Goal: Information Seeking & Learning: Learn about a topic

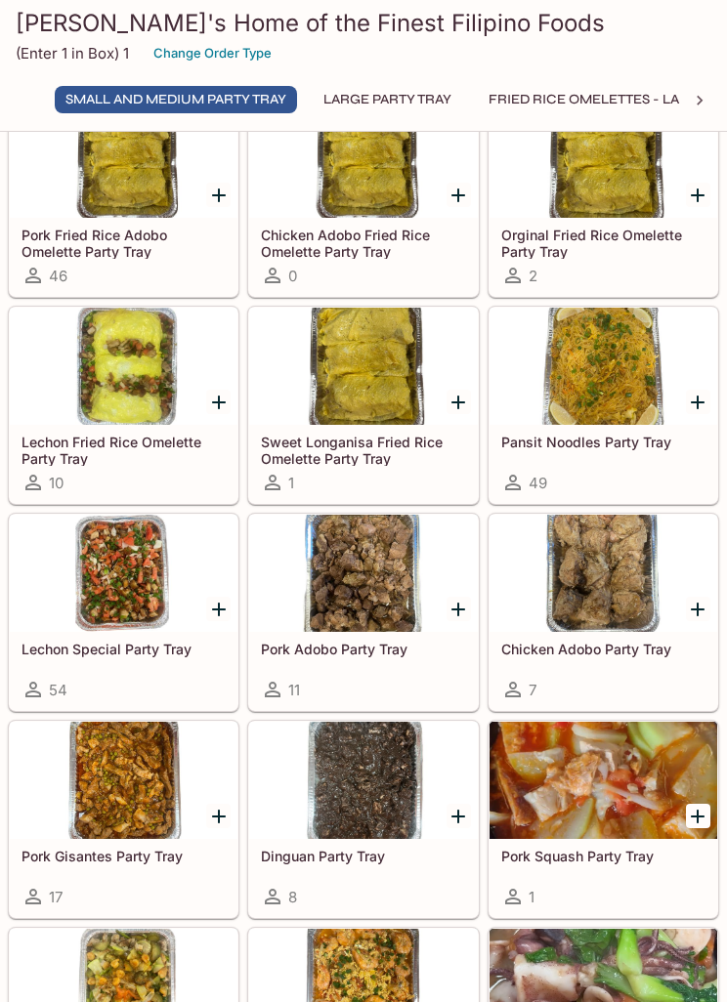
scroll to position [107, 0]
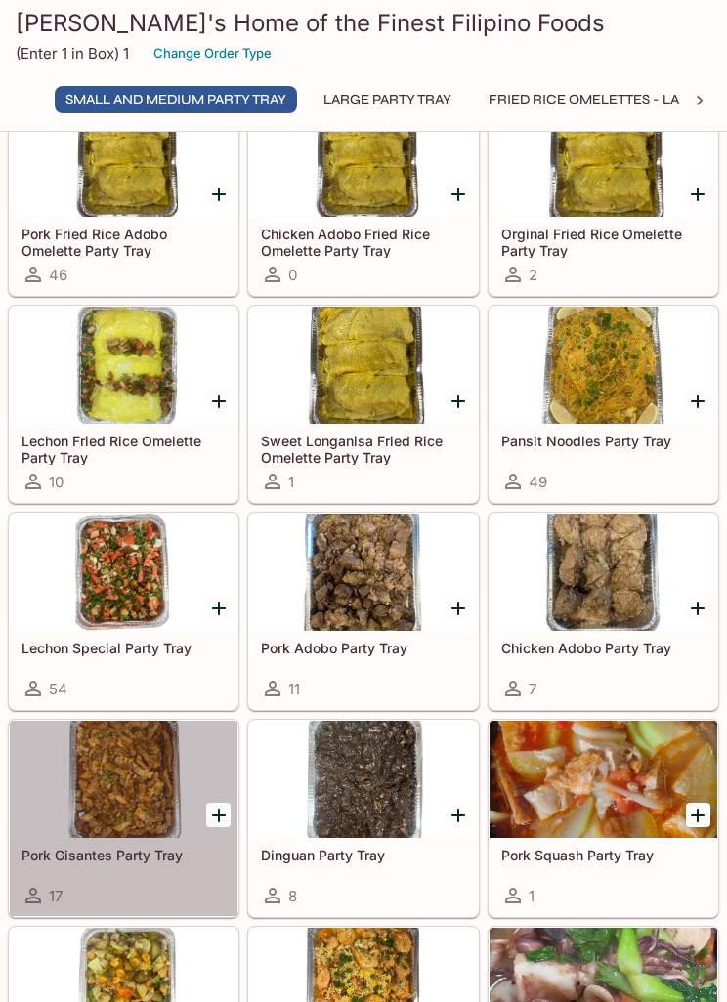
click at [135, 837] on div at bounding box center [124, 779] width 228 height 117
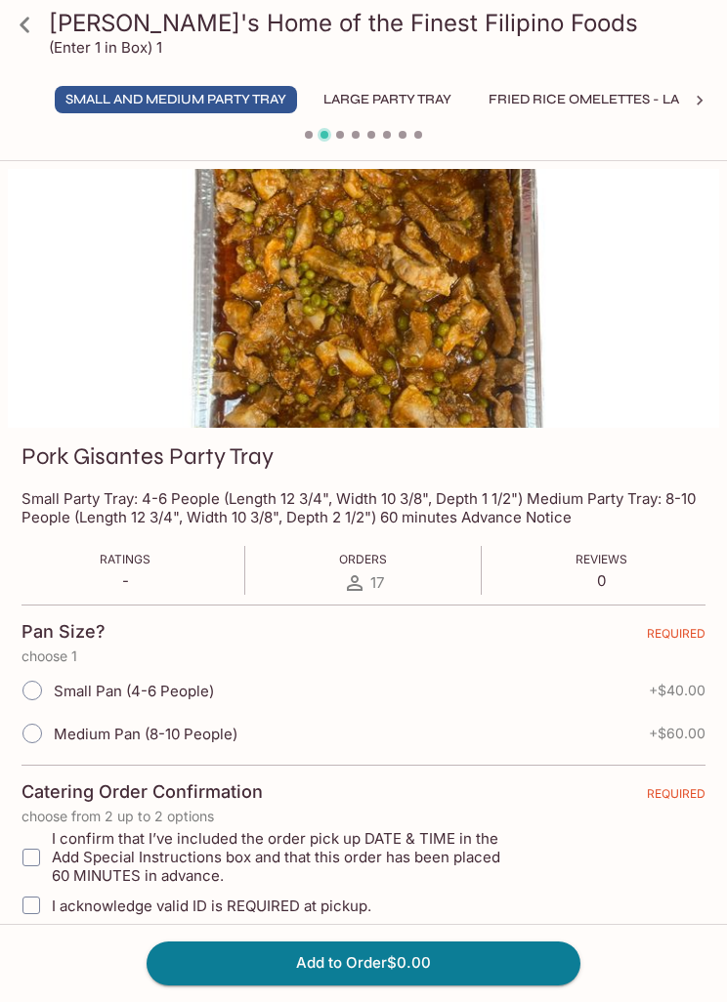
click at [36, 22] on icon at bounding box center [25, 25] width 34 height 34
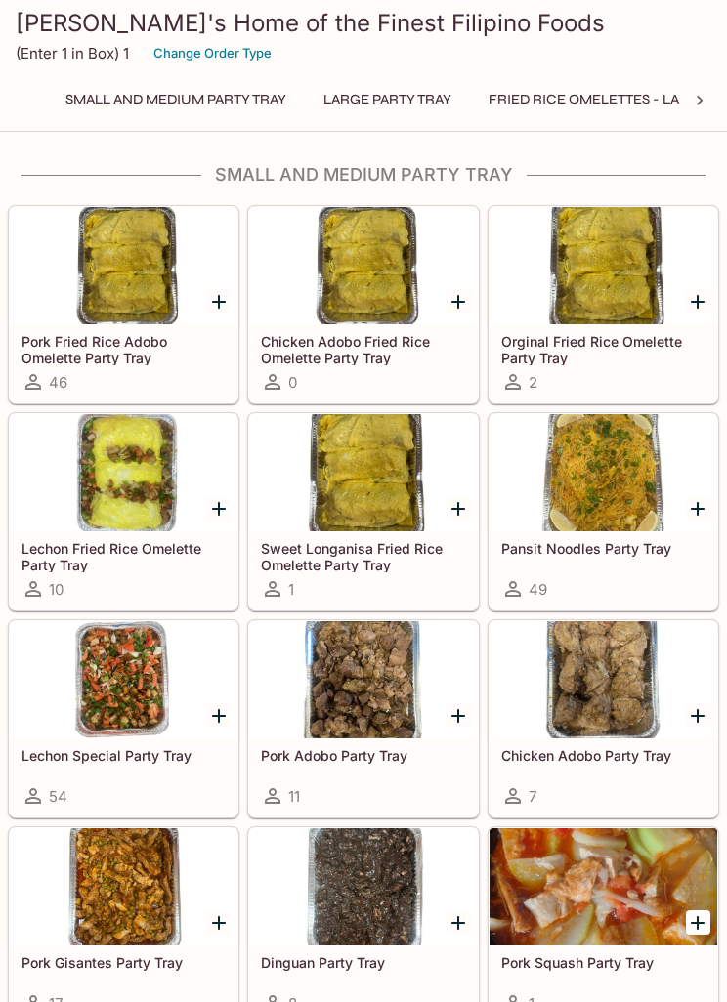
click at [136, 890] on div at bounding box center [124, 886] width 228 height 117
click at [619, 501] on div at bounding box center [603, 472] width 228 height 117
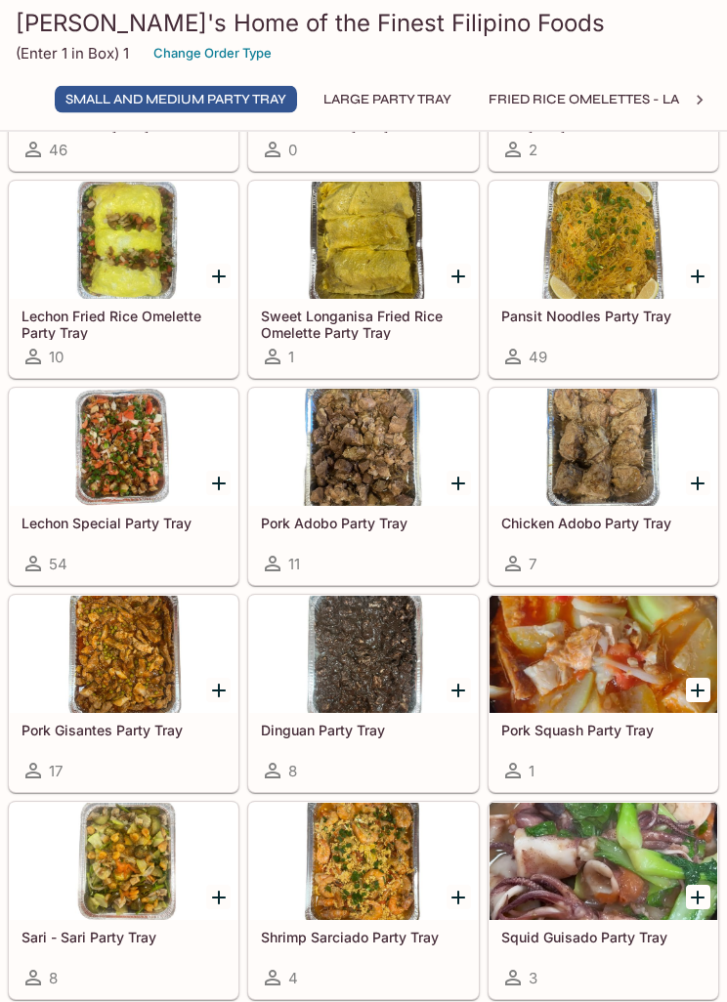
scroll to position [232, 0]
click at [153, 904] on div at bounding box center [124, 861] width 228 height 117
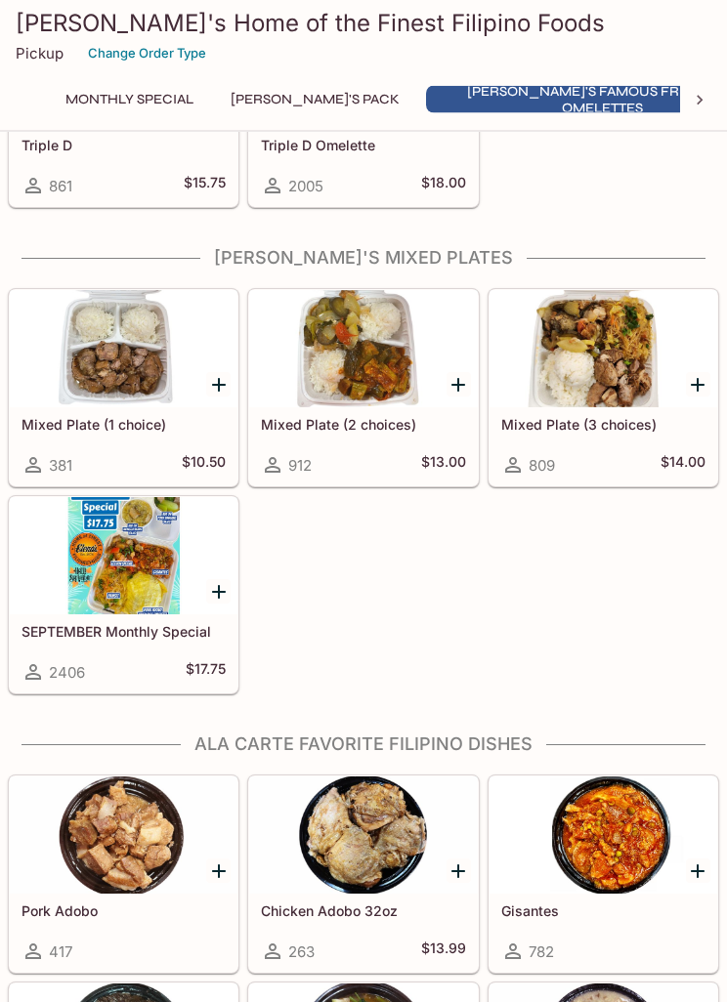
scroll to position [1179, 0]
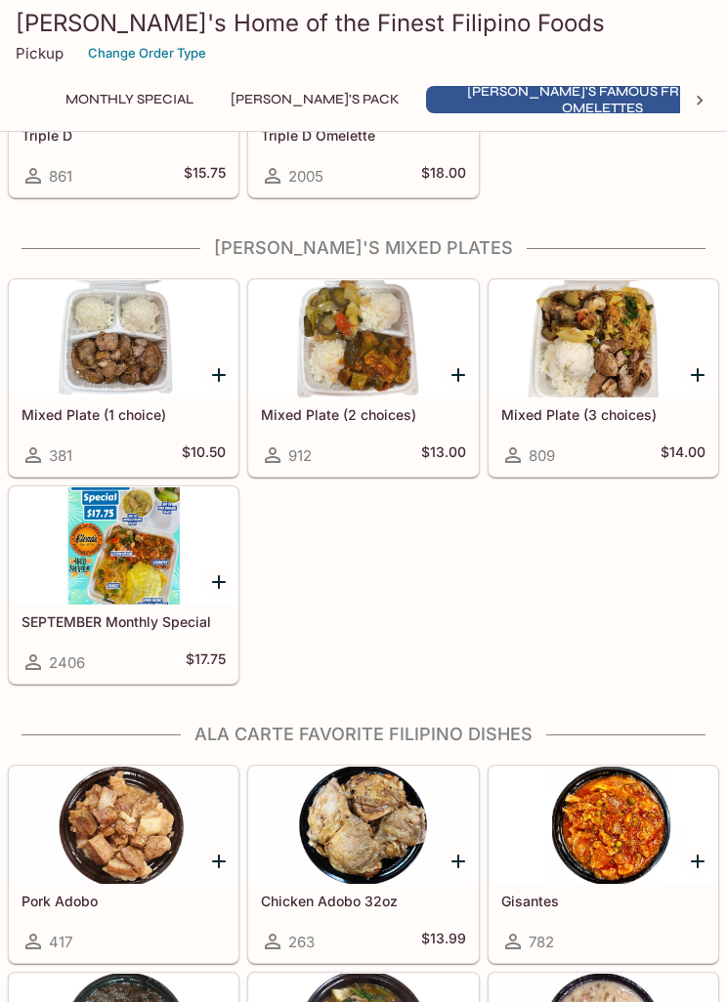
click at [170, 605] on div at bounding box center [124, 545] width 228 height 117
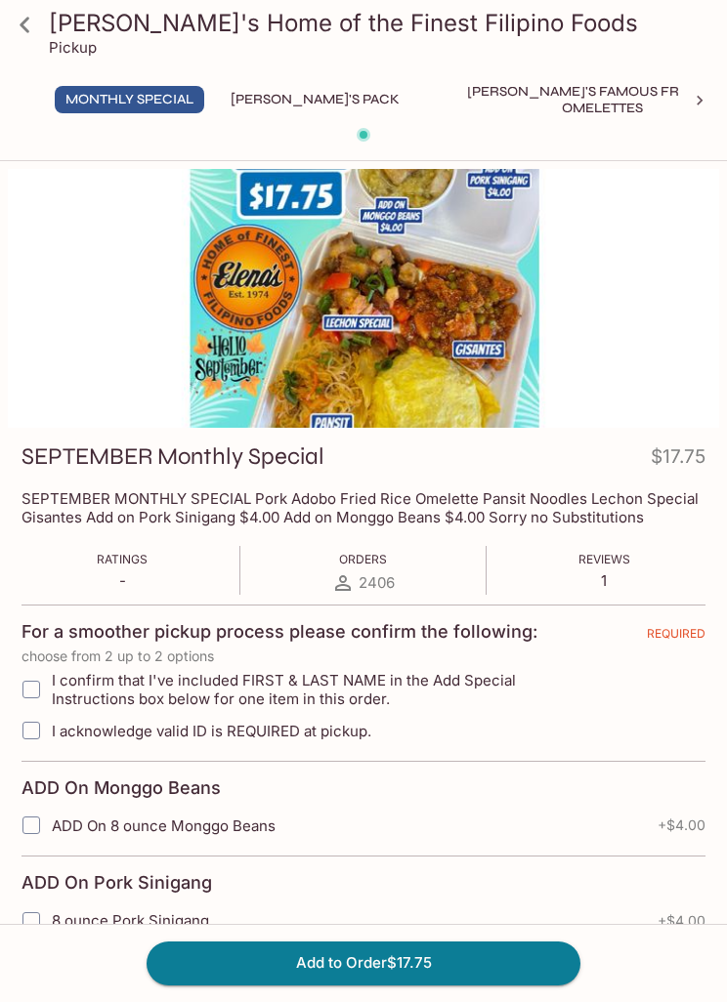
click at [38, 20] on icon at bounding box center [25, 25] width 34 height 34
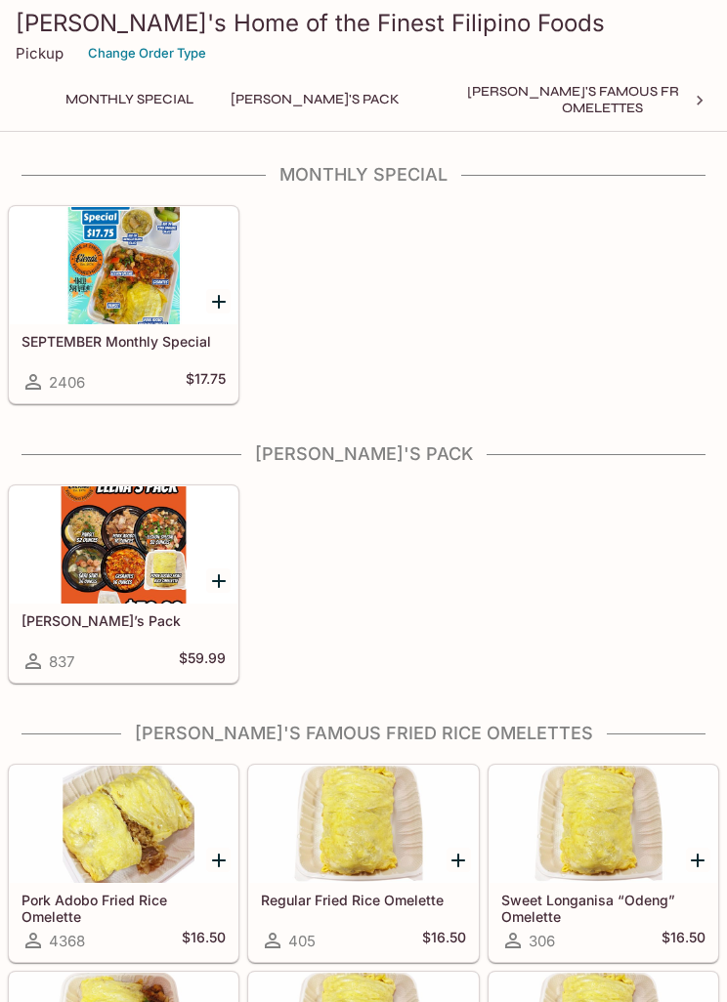
click at [167, 546] on div at bounding box center [124, 544] width 228 height 117
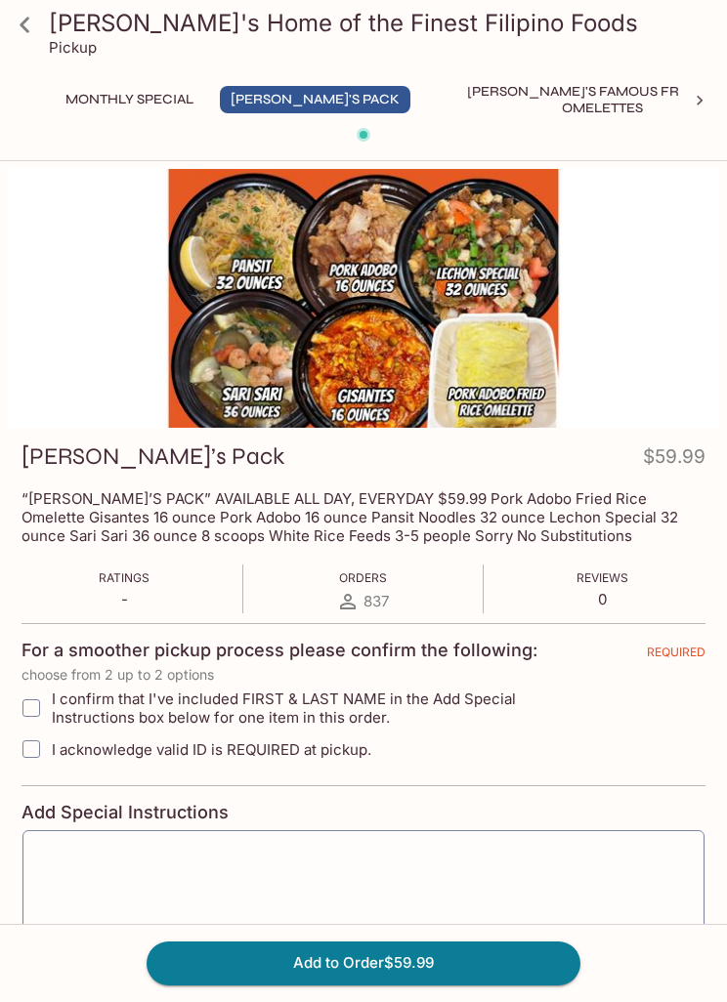
click at [35, 29] on icon at bounding box center [25, 25] width 34 height 34
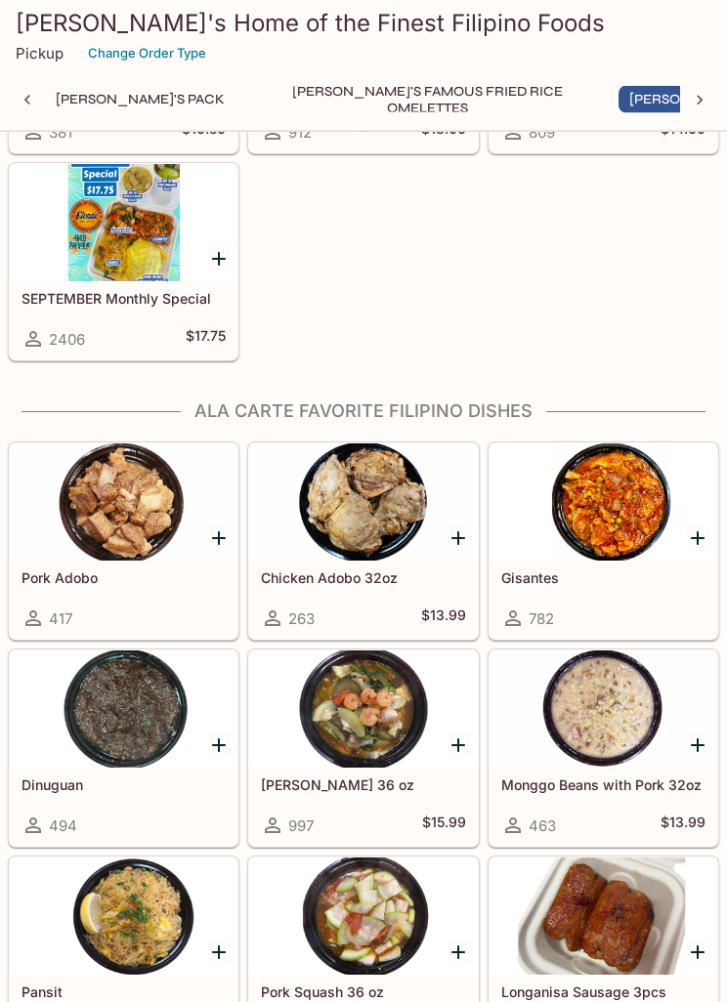
scroll to position [1502, 0]
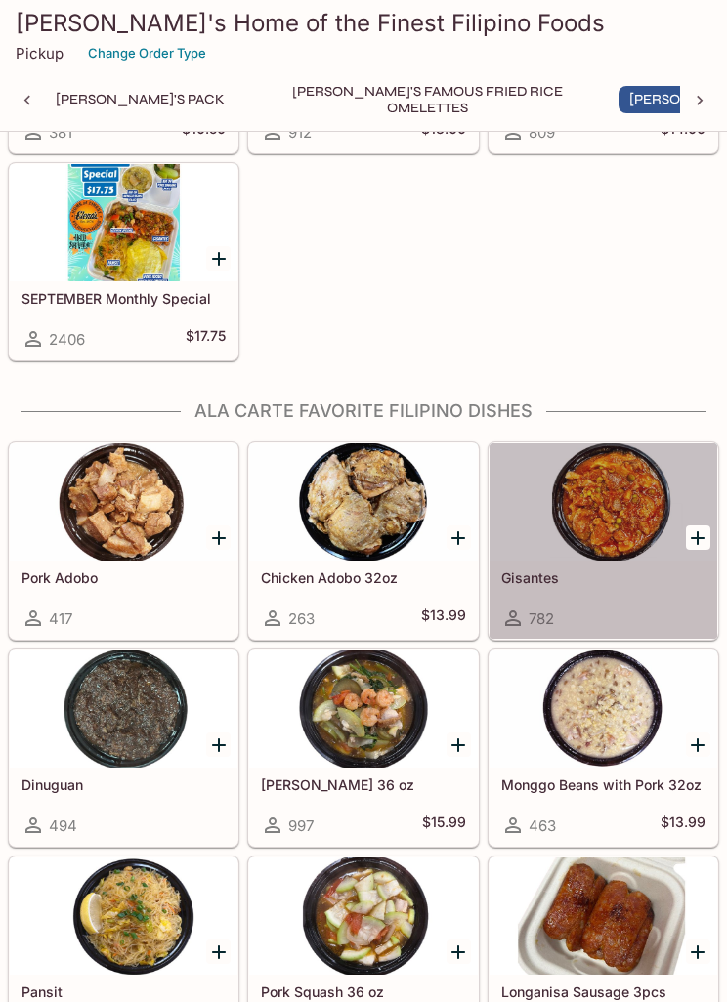
click at [635, 522] on div at bounding box center [603, 501] width 228 height 117
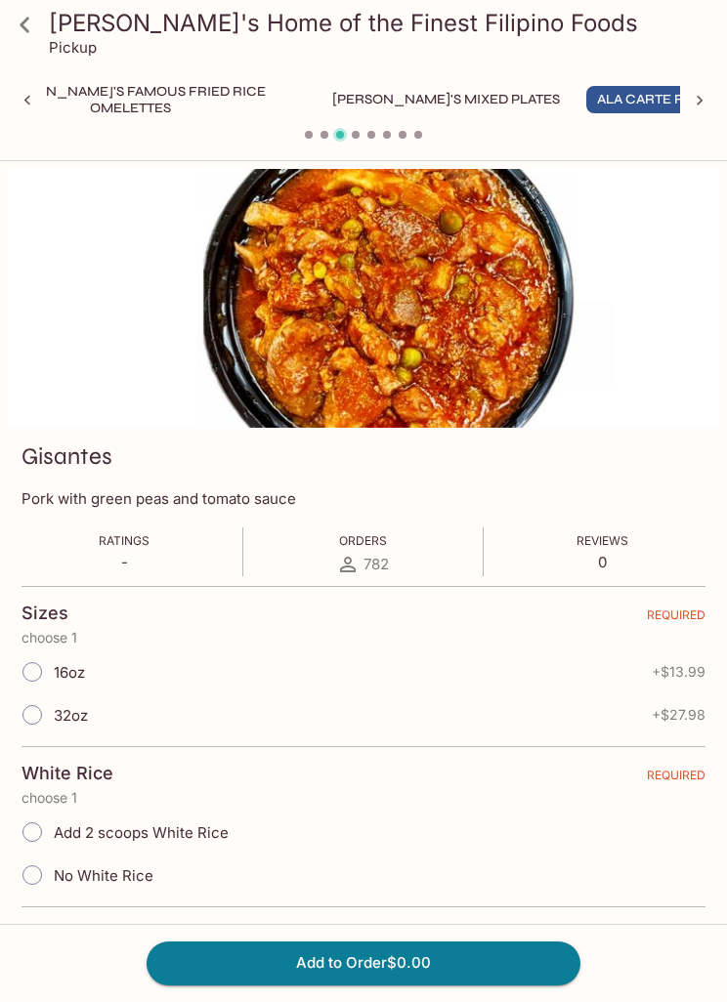
scroll to position [0, 472]
click at [37, 21] on icon at bounding box center [25, 25] width 34 height 34
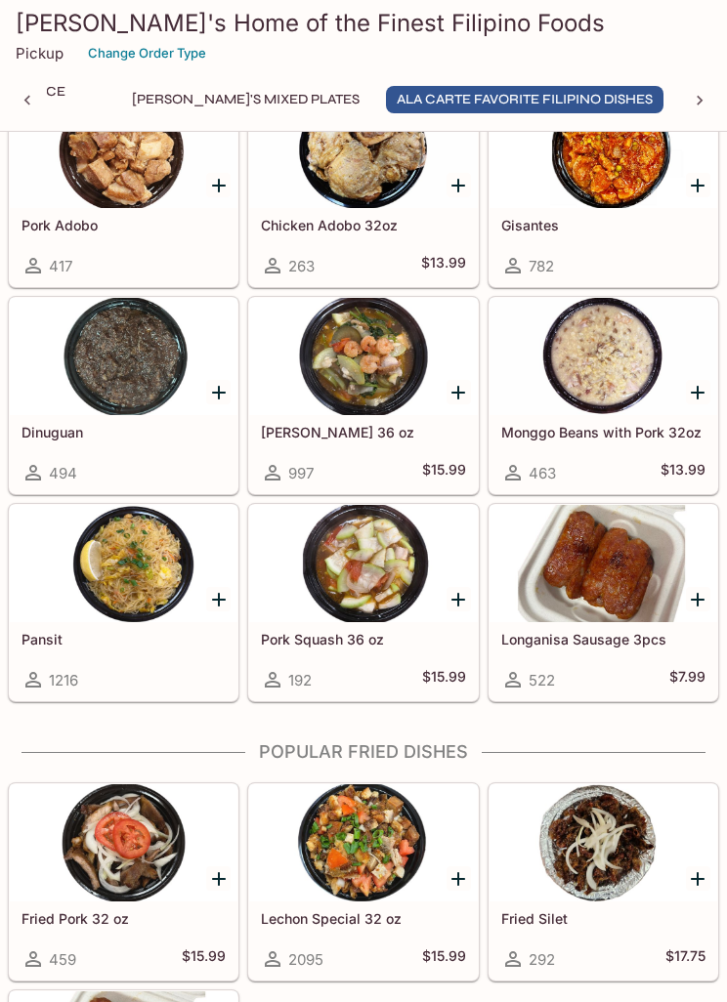
scroll to position [1859, 0]
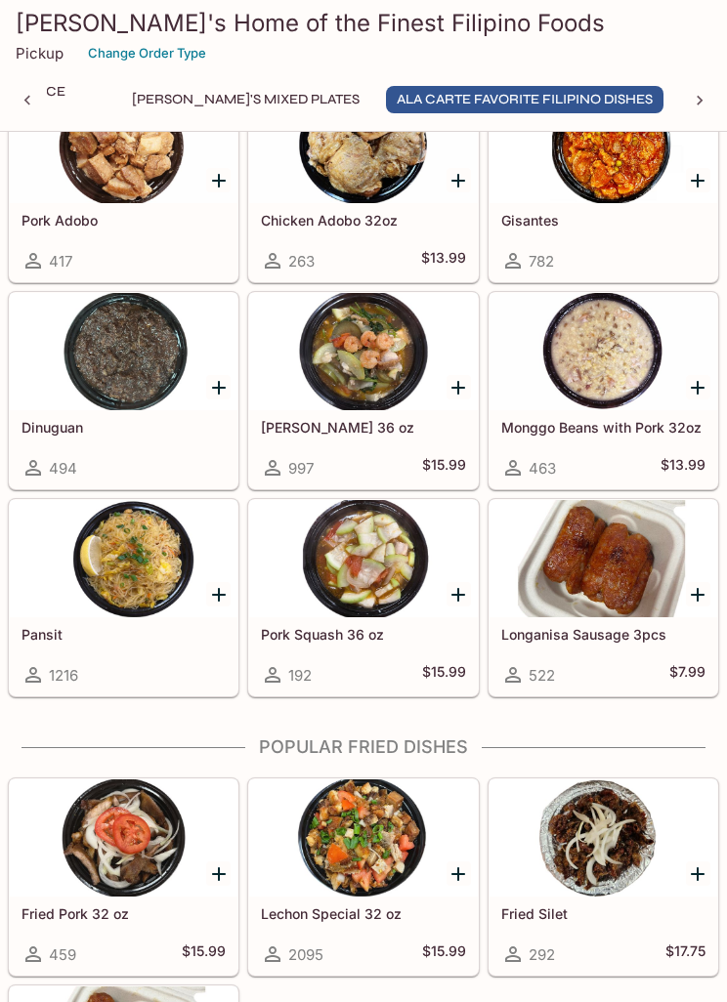
click at [375, 385] on div at bounding box center [363, 351] width 228 height 117
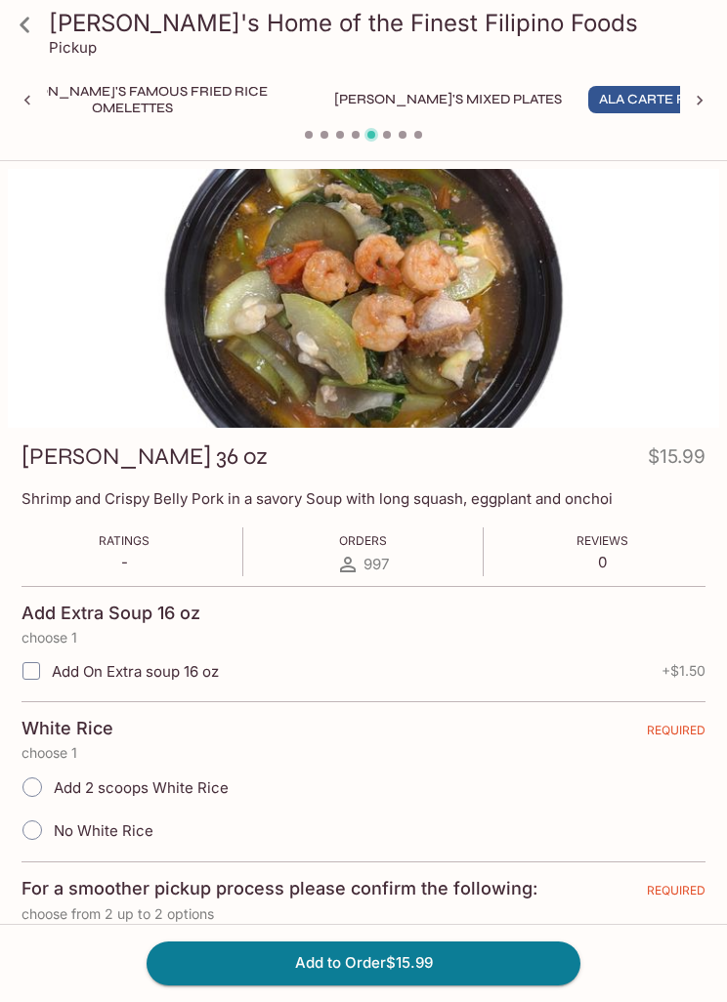
scroll to position [0, 472]
click at [40, 36] on icon at bounding box center [25, 25] width 34 height 34
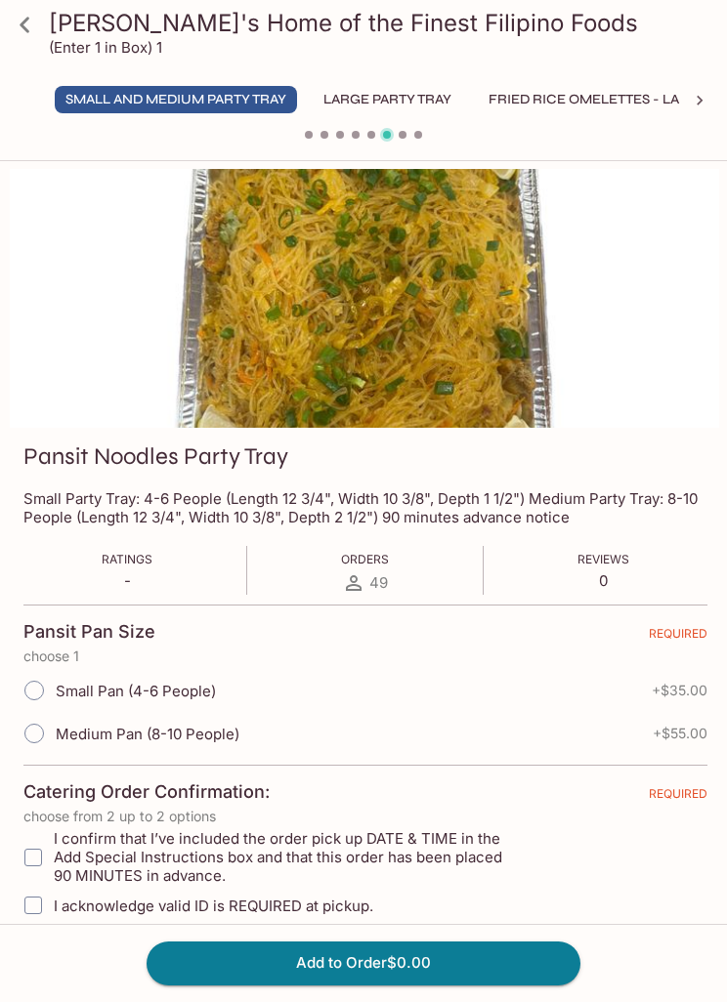
click at [35, 29] on icon at bounding box center [25, 25] width 34 height 34
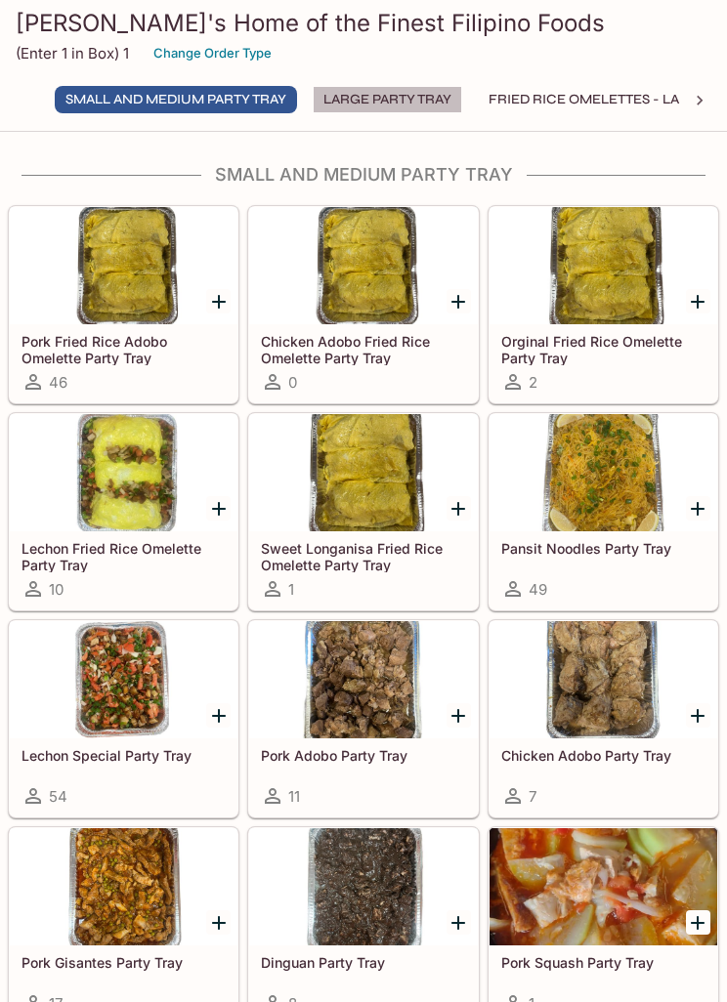
click at [446, 88] on button "Large Party Tray" at bounding box center [387, 99] width 149 height 27
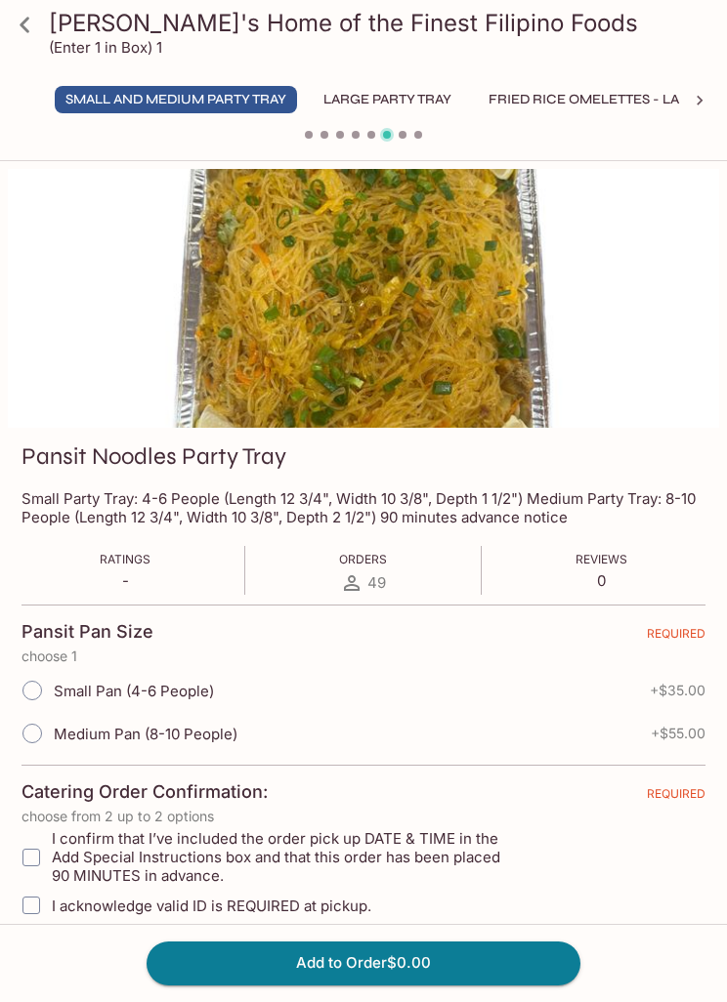
click at [706, 103] on icon at bounding box center [699, 101] width 20 height 20
click at [22, 24] on icon at bounding box center [25, 25] width 10 height 16
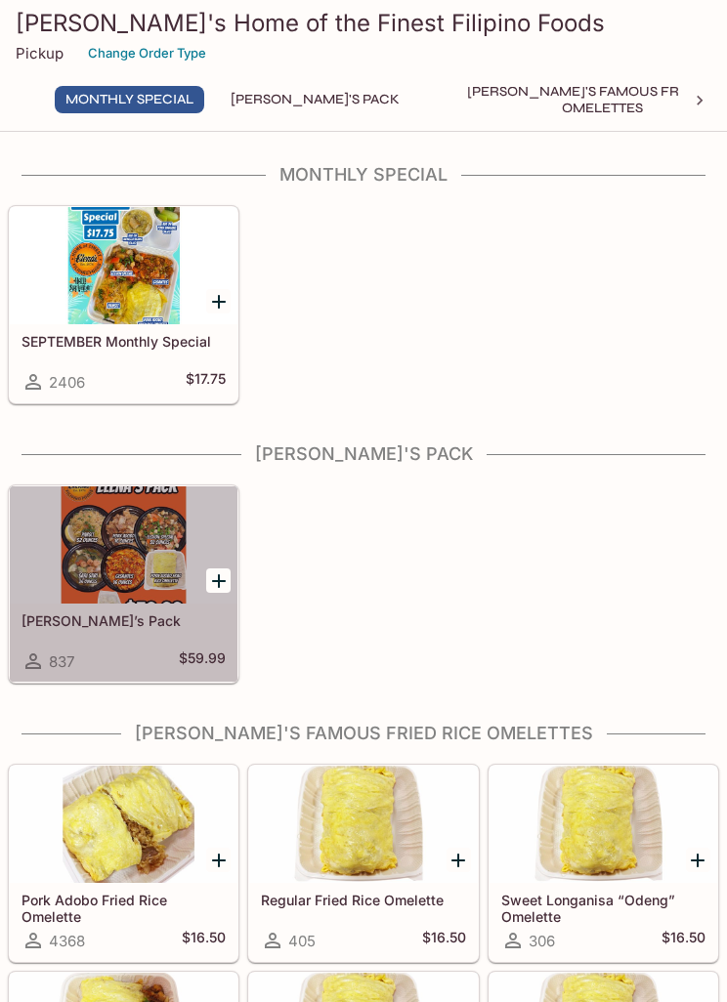
click at [146, 561] on div at bounding box center [124, 544] width 228 height 117
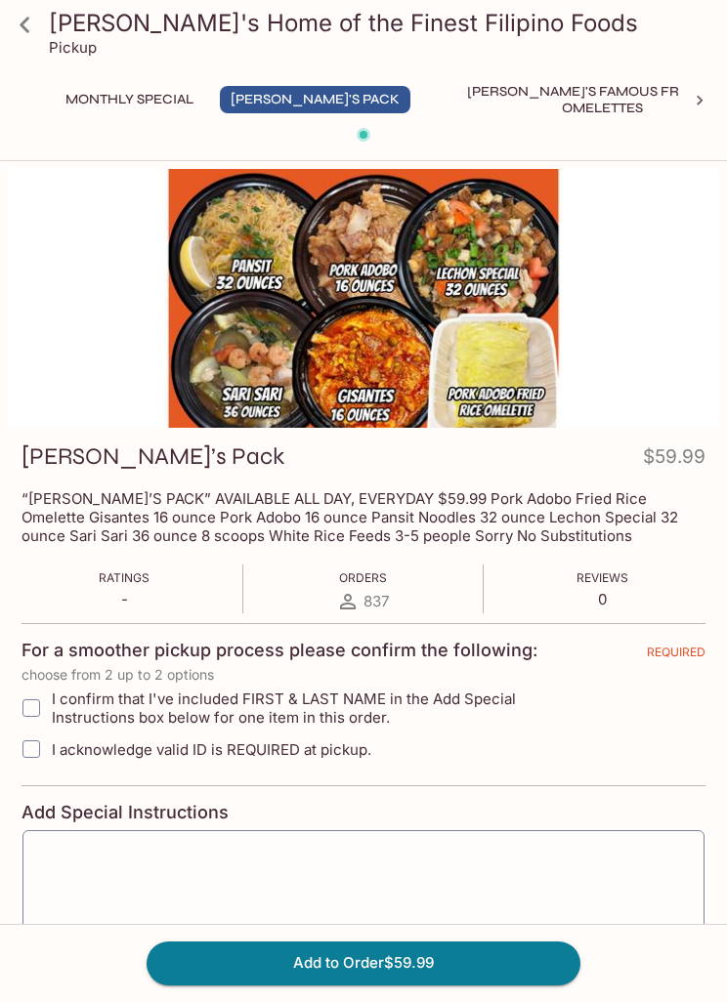
click at [39, 30] on icon at bounding box center [25, 25] width 34 height 34
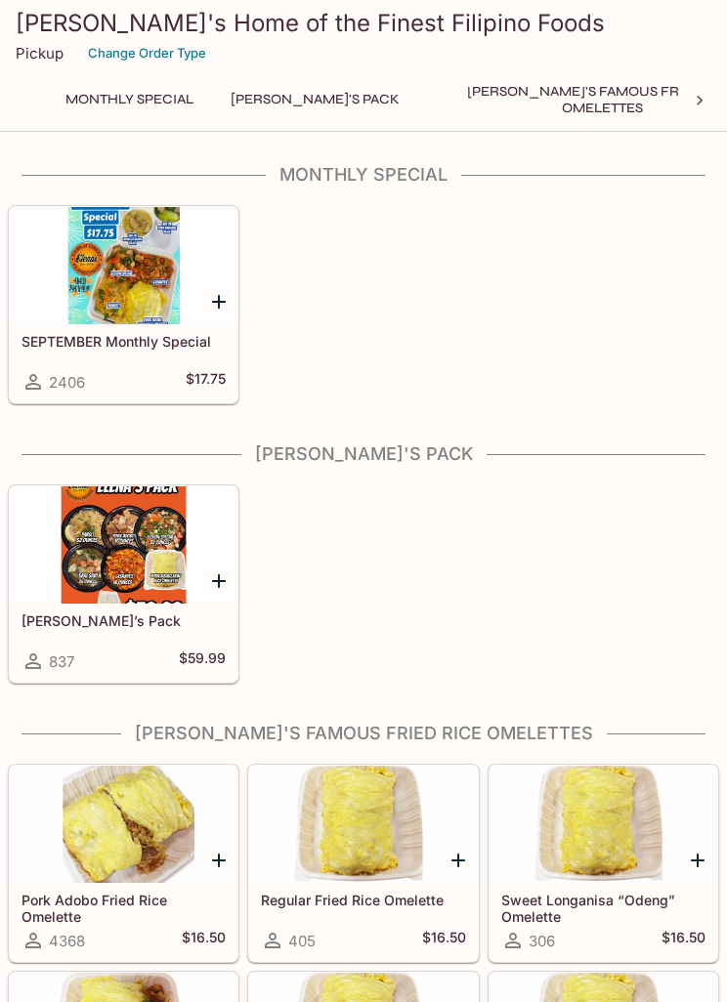
click at [158, 306] on div at bounding box center [124, 265] width 228 height 117
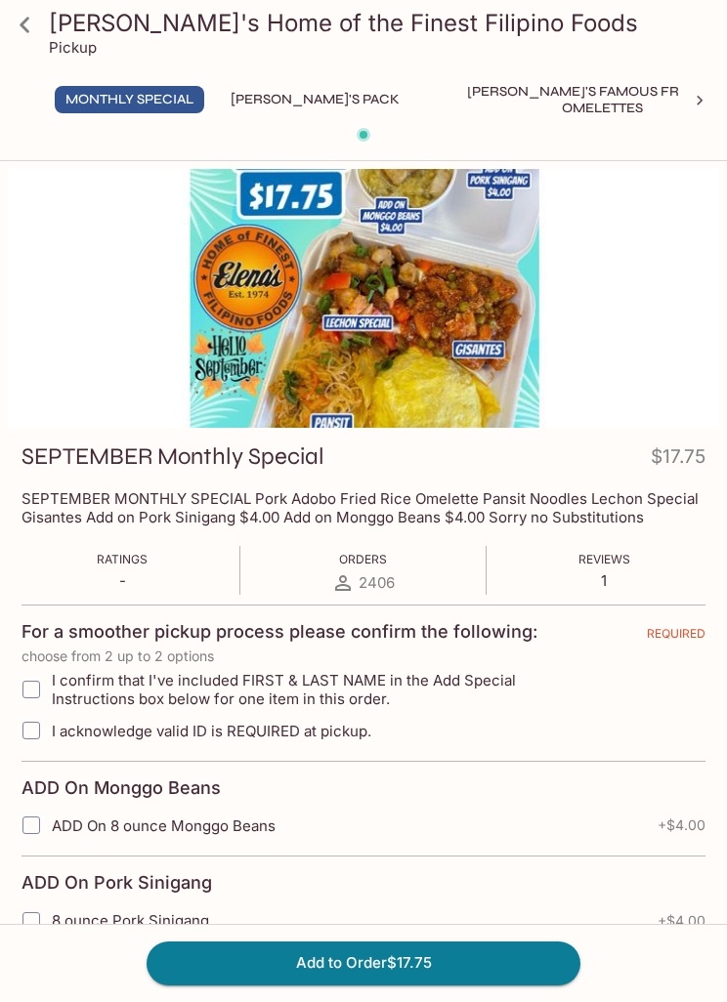
click at [37, 26] on icon at bounding box center [25, 25] width 34 height 34
